Goal: Task Accomplishment & Management: Manage account settings

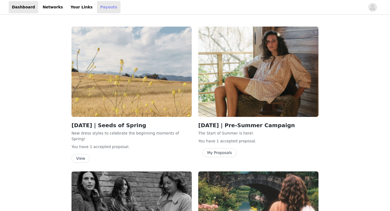
click at [99, 12] on link "Payouts" at bounding box center [109, 7] width 24 height 12
